Goal: Information Seeking & Learning: Check status

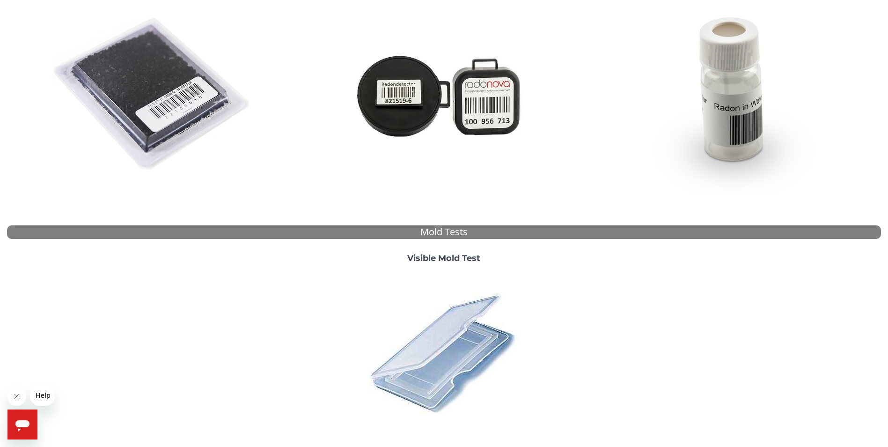
scroll to position [237, 0]
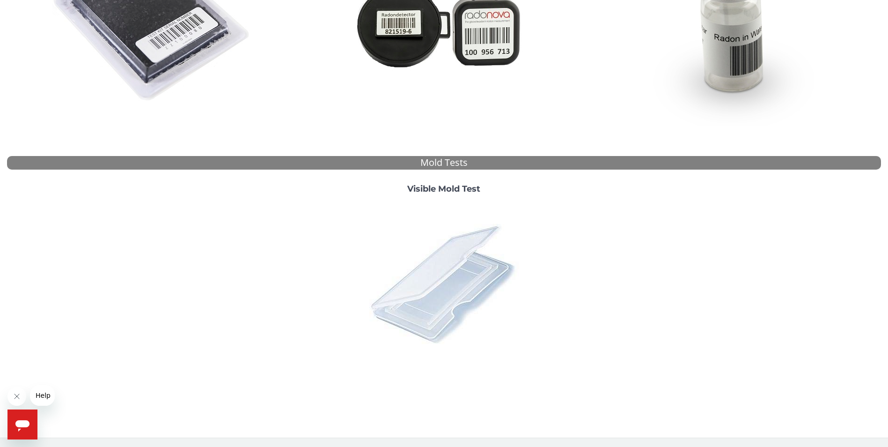
click at [435, 270] on img at bounding box center [444, 283] width 164 height 164
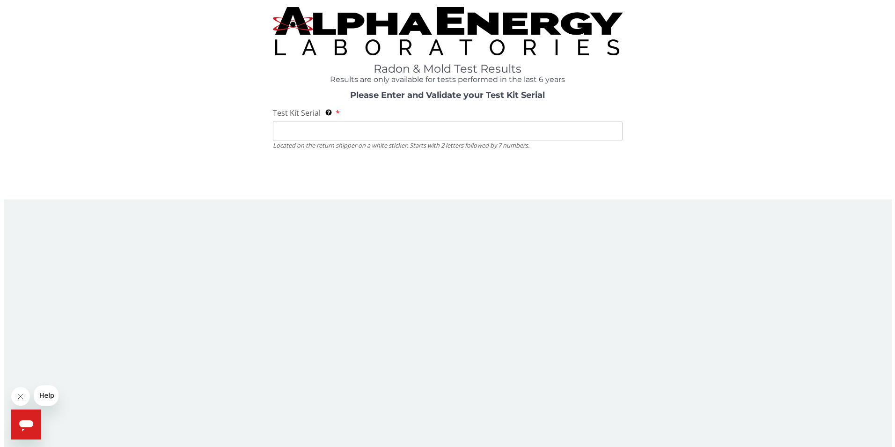
scroll to position [0, 0]
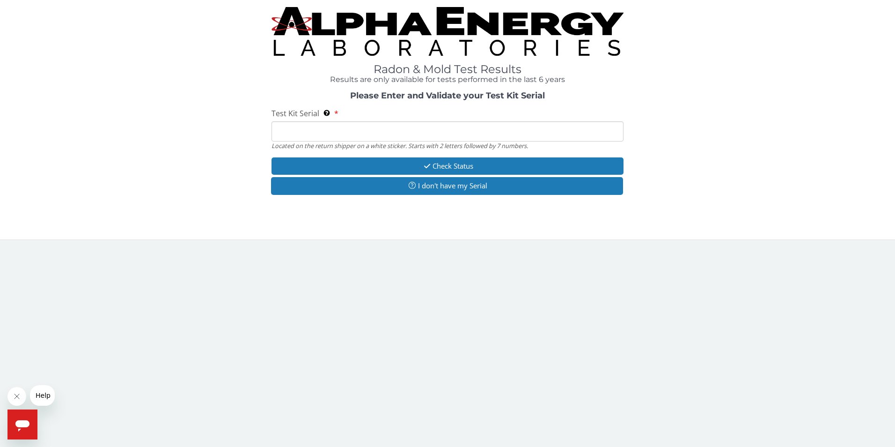
click at [288, 126] on input "Test Kit Serial Located on the return shipper on a white sticker. Starts with 2…" at bounding box center [447, 131] width 352 height 20
type input "ML 186912"
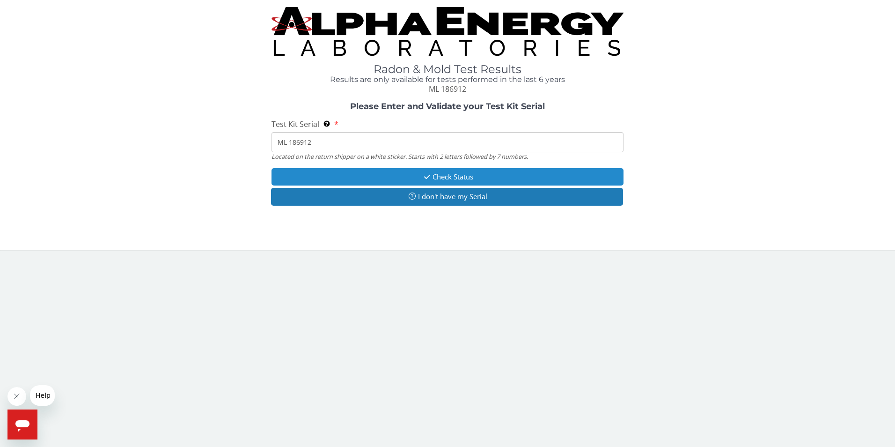
click at [442, 175] on button "Check Status" at bounding box center [447, 176] width 352 height 17
